Goal: Navigation & Orientation: Find specific page/section

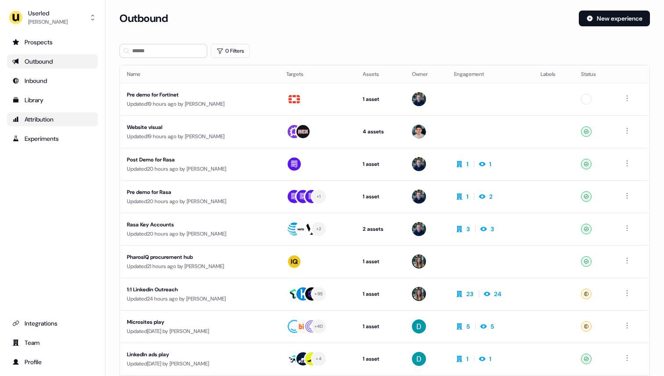
click at [53, 118] on div "Attribution" at bounding box center [52, 119] width 80 height 9
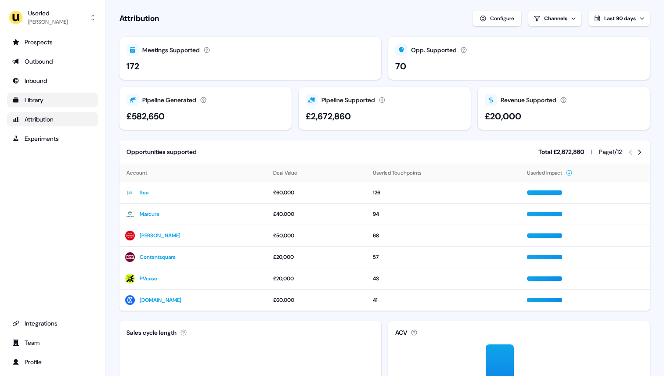
click at [57, 105] on link "Library" at bounding box center [52, 100] width 91 height 14
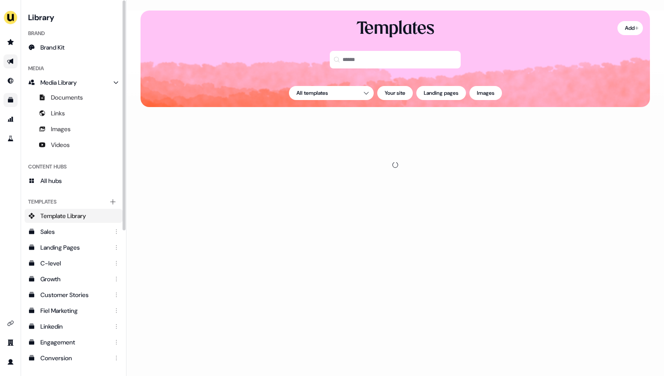
click at [12, 55] on link "Go to outbound experience" at bounding box center [11, 61] width 14 height 14
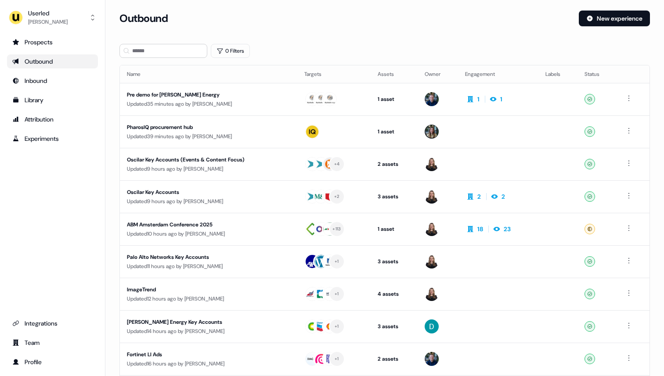
click at [47, 214] on div "Prospects Outbound Inbound Library Attribution Experiments Integrations Team Pr…" at bounding box center [52, 202] width 91 height 334
click at [109, 33] on section "Loading... Outbound New experience 0 Filters Name Targets Assets Owner Engageme…" at bounding box center [384, 234] width 559 height 447
